Goal: Task Accomplishment & Management: Manage account settings

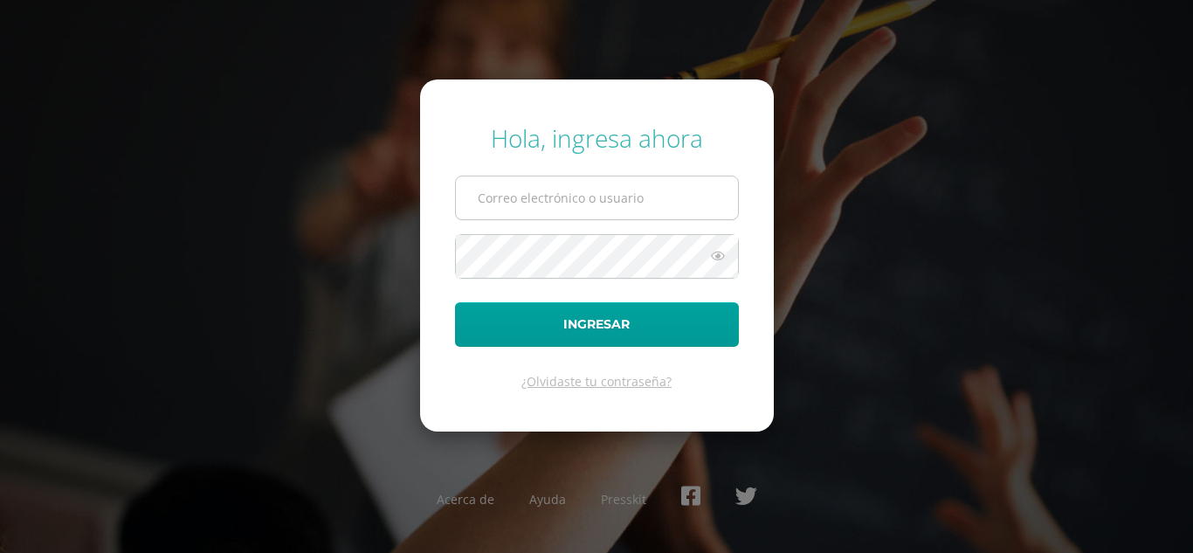
click at [625, 201] on input "text" at bounding box center [597, 197] width 282 height 43
type input "dsecundaria@bilinguesanjuan.edu.gt"
click at [455, 302] on button "Ingresar" at bounding box center [597, 324] width 284 height 45
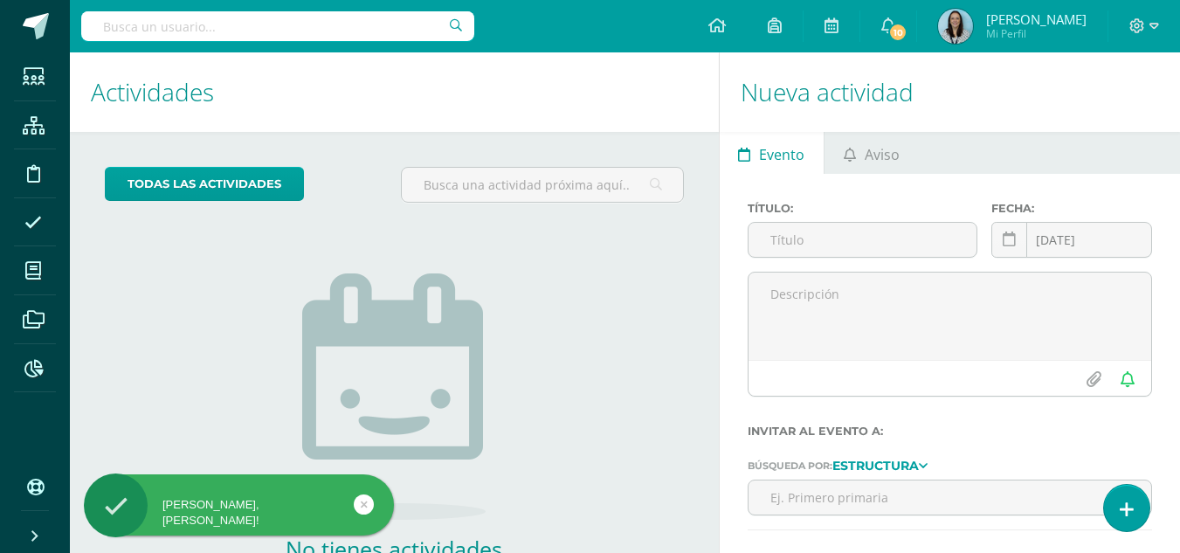
click at [700, 349] on div "todas las Actividades No tienes actividades Échale un vistazo a los demás perío…" at bounding box center [394, 402] width 649 height 540
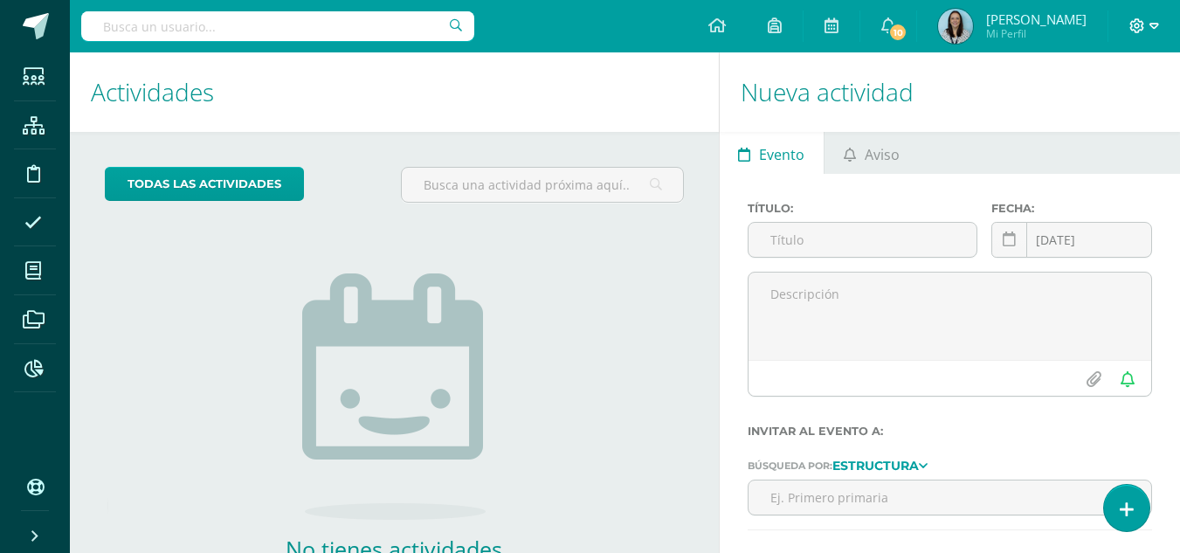
click at [1151, 24] on icon at bounding box center [1155, 26] width 10 height 16
click at [1072, 96] on span "Configuración" at bounding box center [1101, 94] width 81 height 17
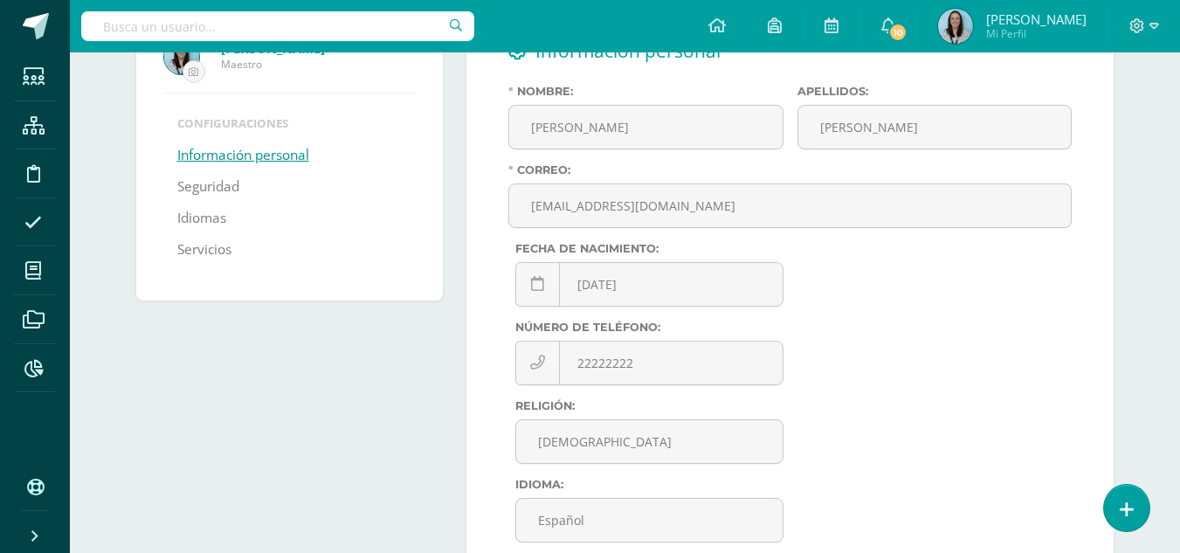
scroll to position [175, 0]
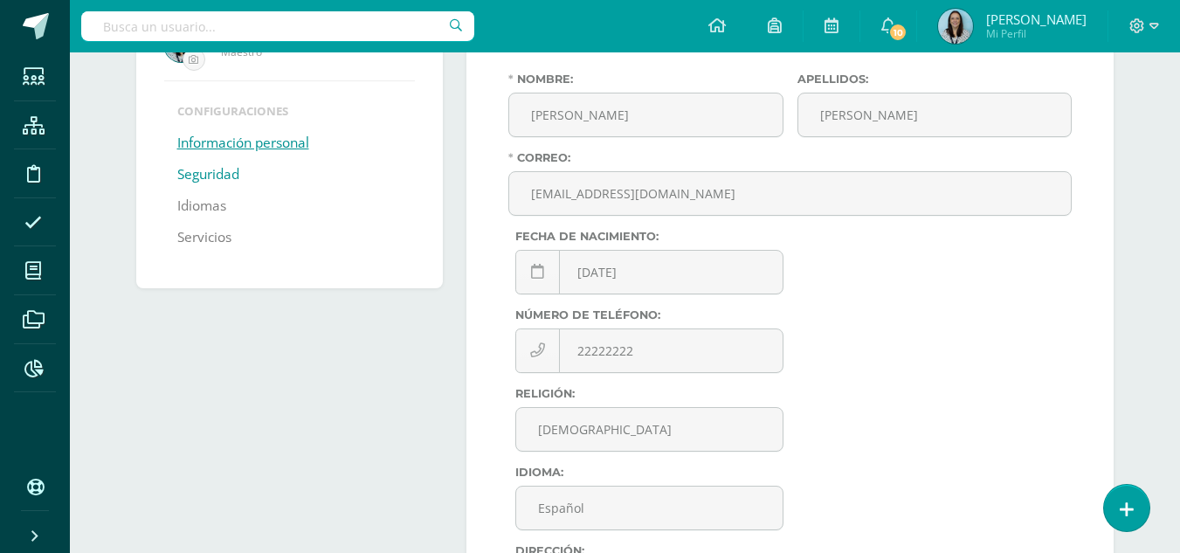
click at [211, 181] on link "Seguridad" at bounding box center [208, 174] width 62 height 31
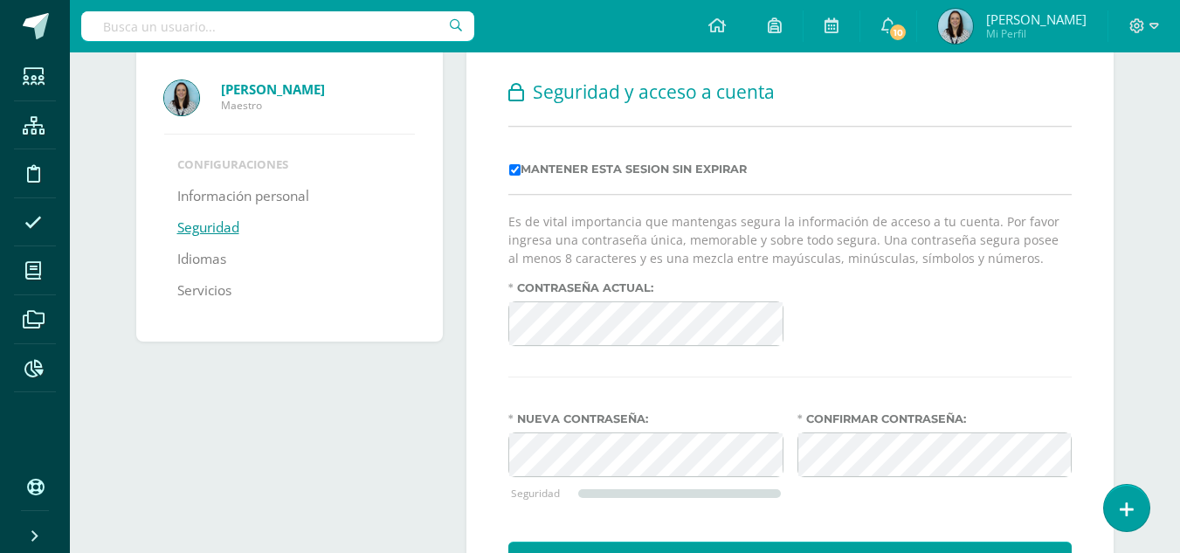
scroll to position [218, 0]
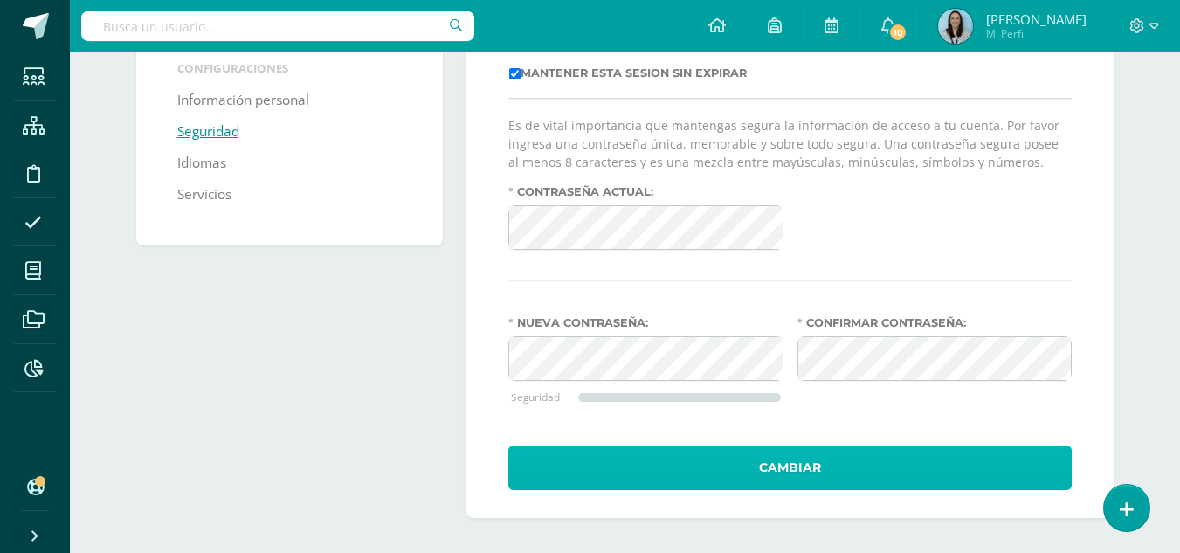
click at [835, 459] on button "Cambiar" at bounding box center [790, 468] width 564 height 45
